Goal: Check status: Verify the current state of an ongoing process or item

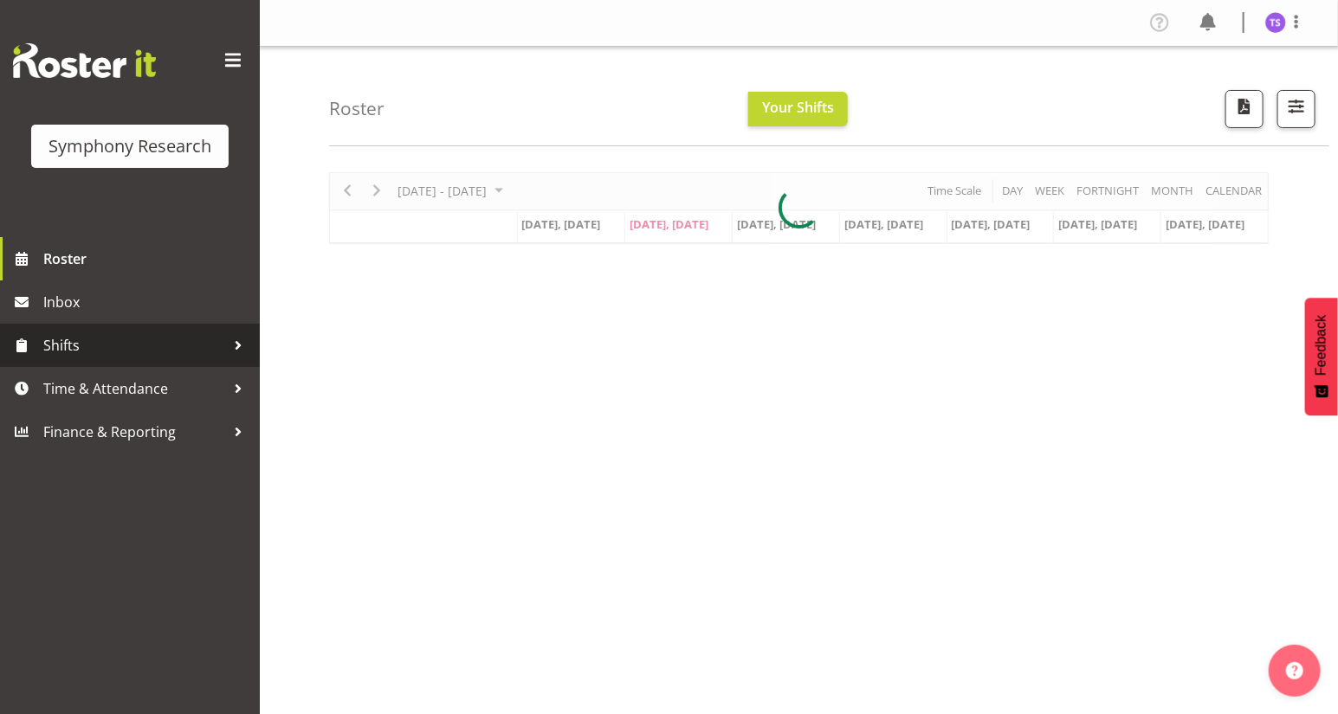
click at [67, 348] on span "Shifts" at bounding box center [134, 346] width 182 height 26
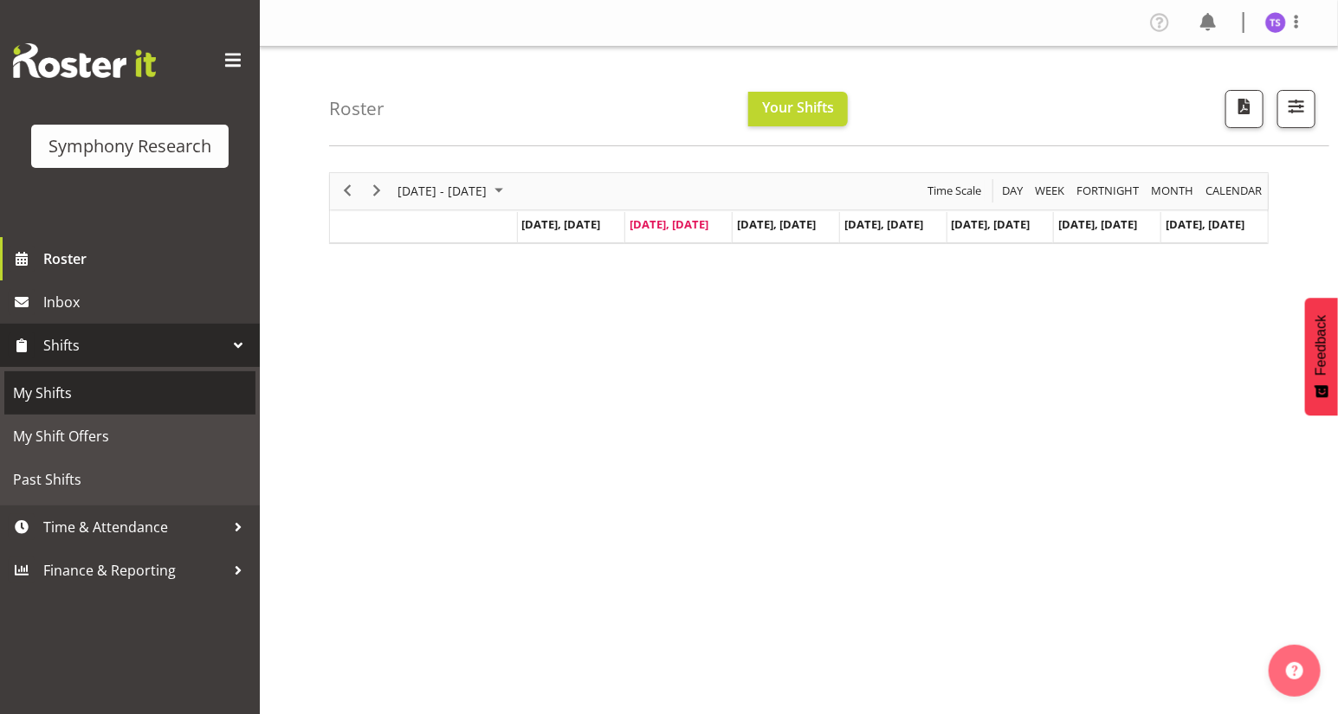
click at [52, 393] on span "My Shifts" at bounding box center [130, 393] width 234 height 26
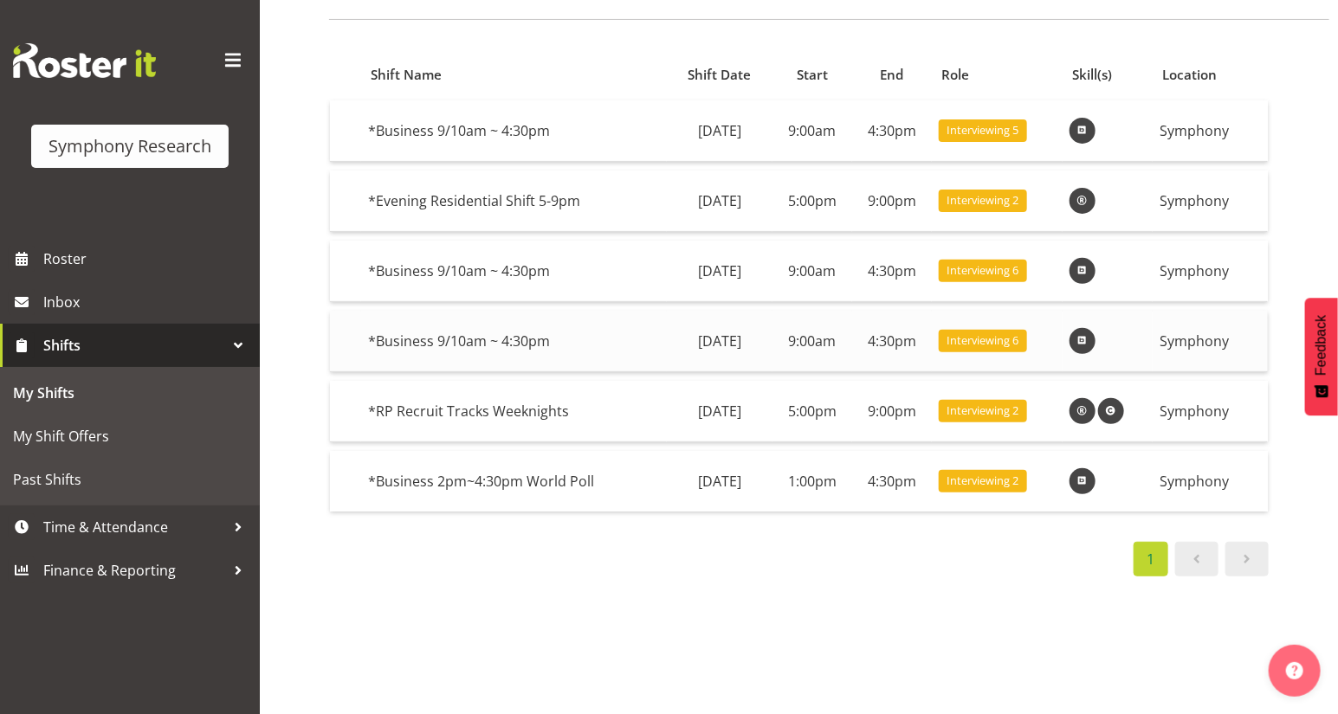
scroll to position [149, 0]
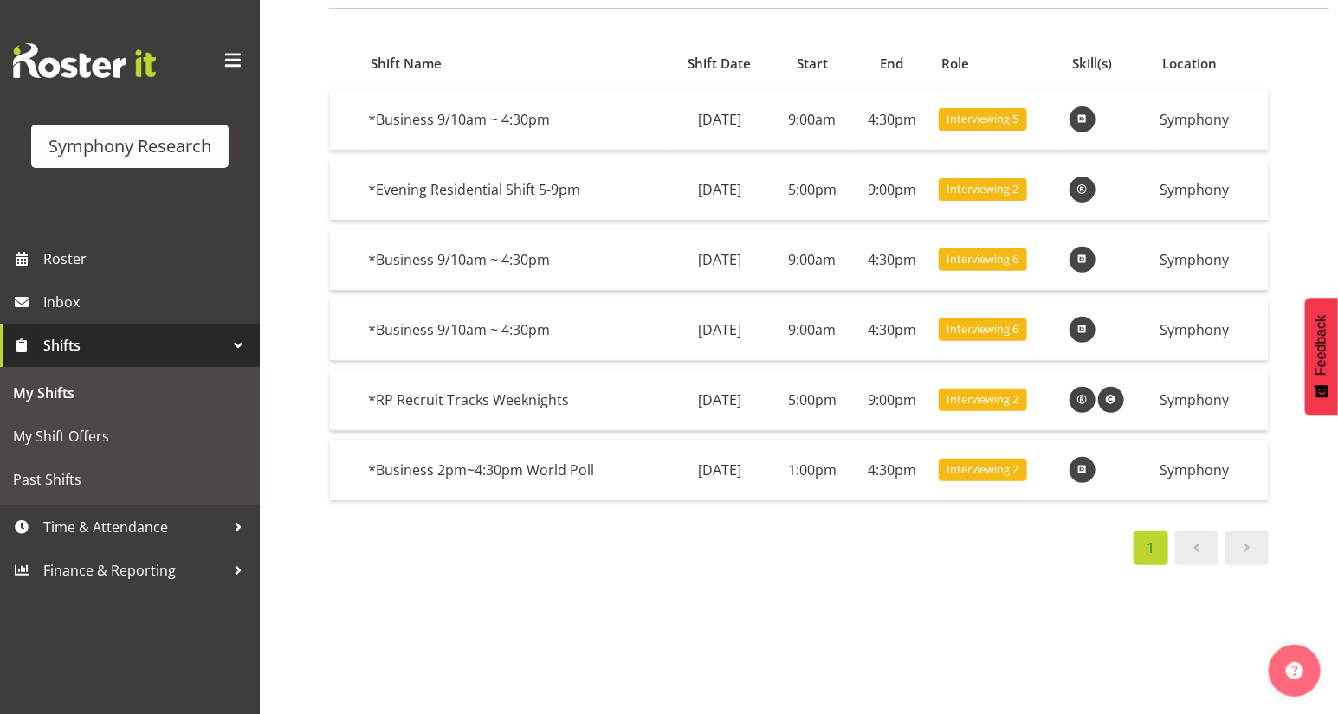
click at [1246, 538] on span at bounding box center [1247, 548] width 21 height 21
